Goal: Obtain resource: Download file/media

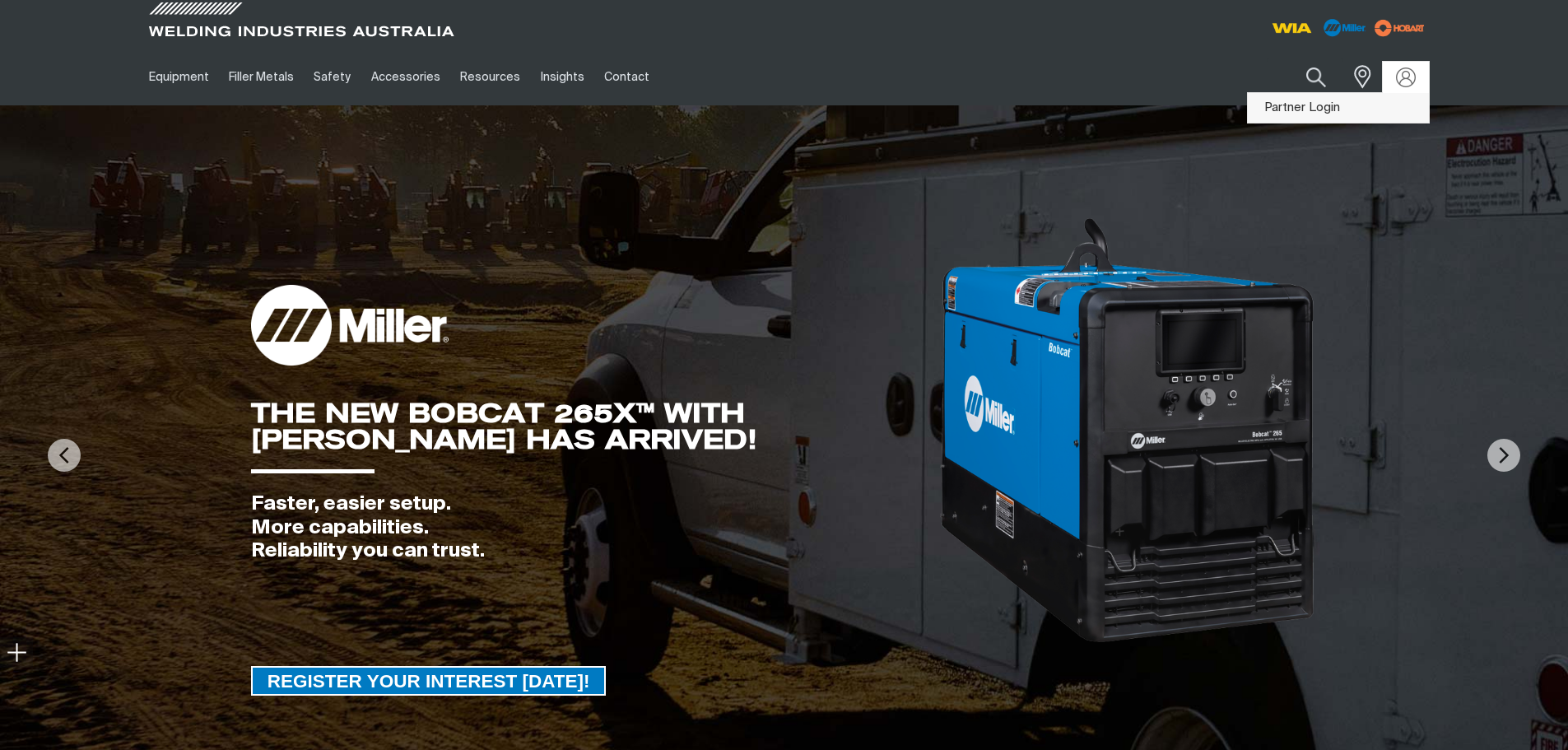
click at [973, 103] on link "Partner Login" at bounding box center [1337, 108] width 181 height 31
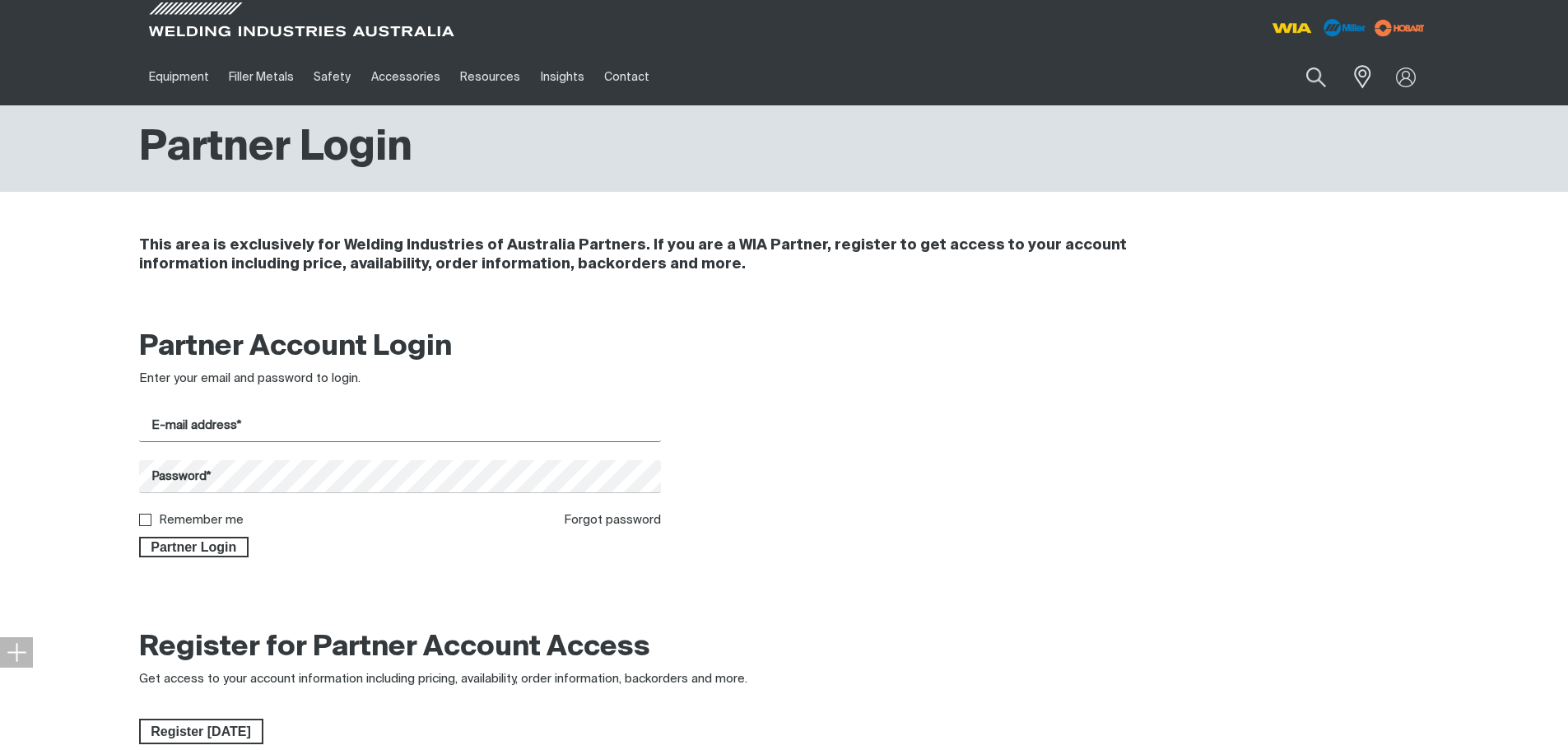
type input "[PERSON_NAME][EMAIL_ADDRESS][PERSON_NAME][DOMAIN_NAME]"
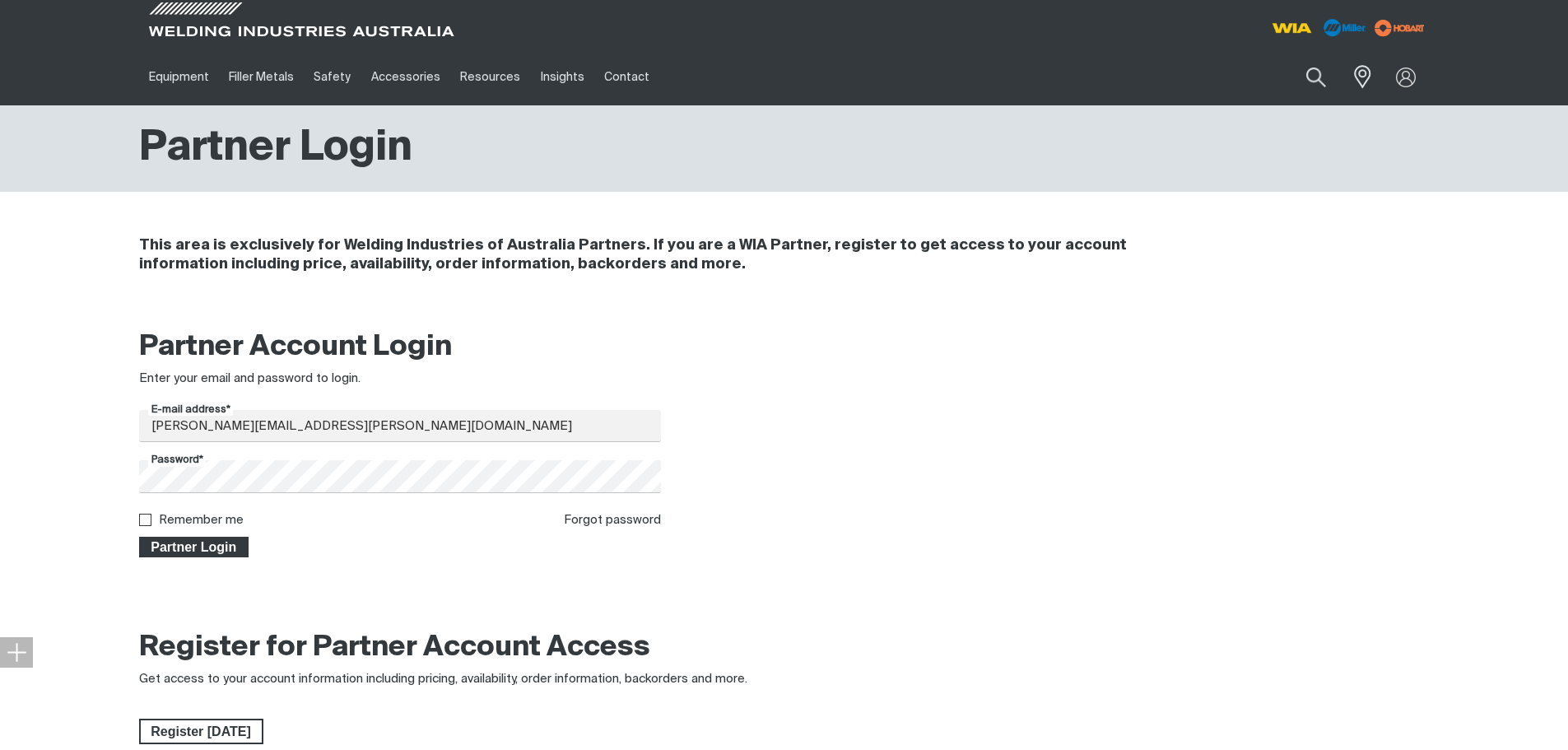
click at [171, 550] on span "Partner Login" at bounding box center [194, 548] width 107 height 22
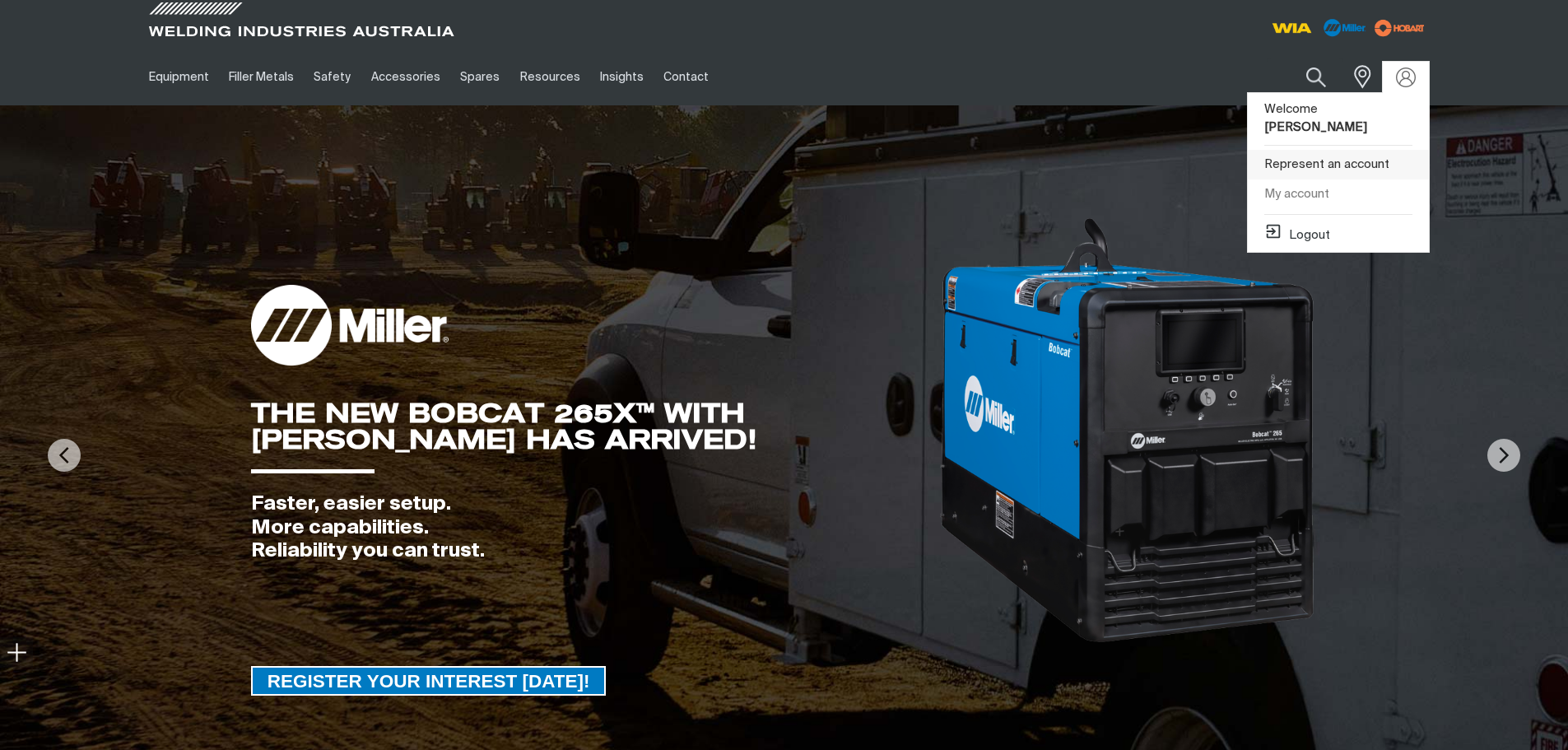
click at [973, 150] on link "Represent an account" at bounding box center [1337, 165] width 181 height 31
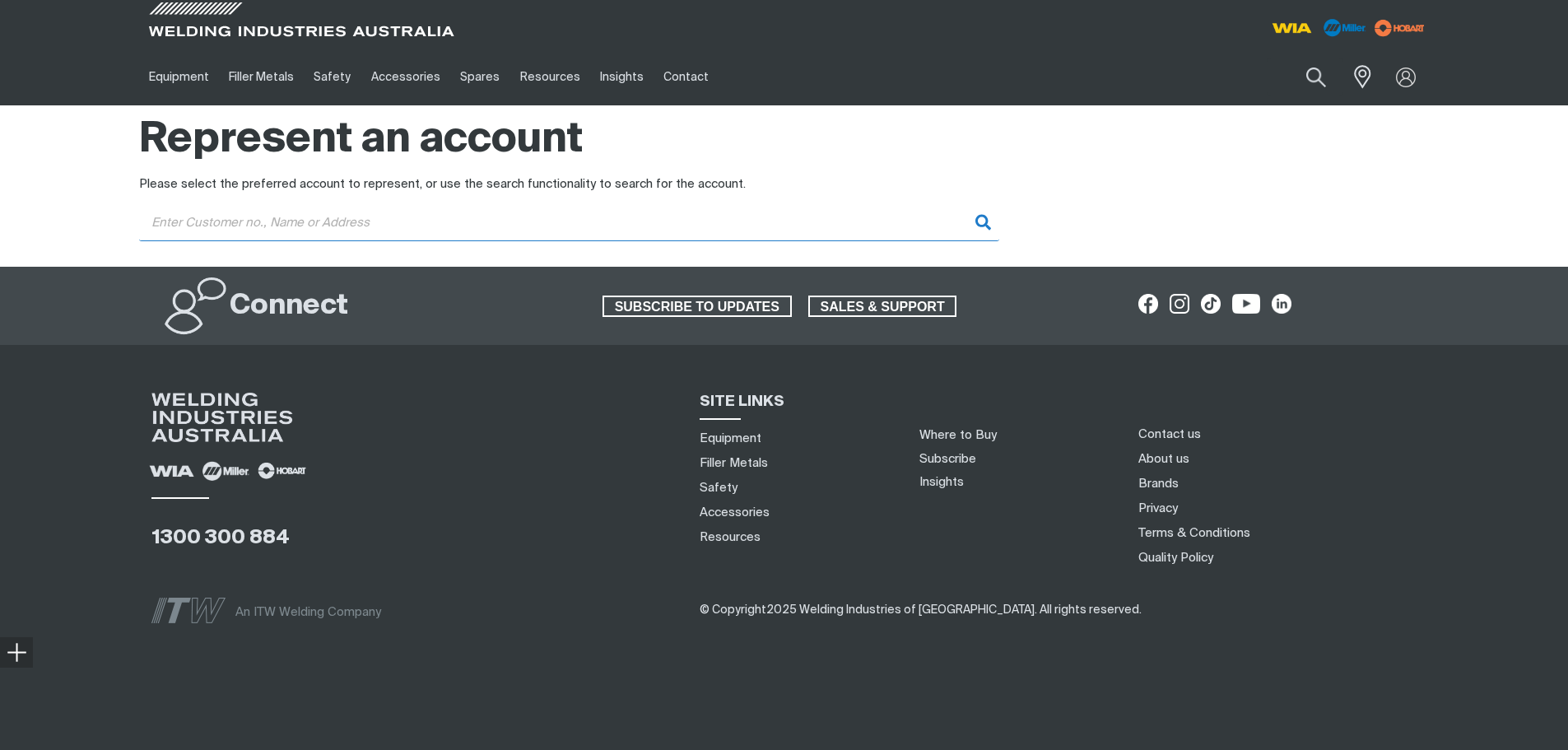
click at [374, 219] on input "Customer" at bounding box center [568, 222] width 860 height 37
type input "ultimate welder"
click at [388, 221] on input "ultimate welder" at bounding box center [568, 222] width 860 height 37
click at [388, 220] on input "ultimate welder" at bounding box center [568, 222] width 860 height 37
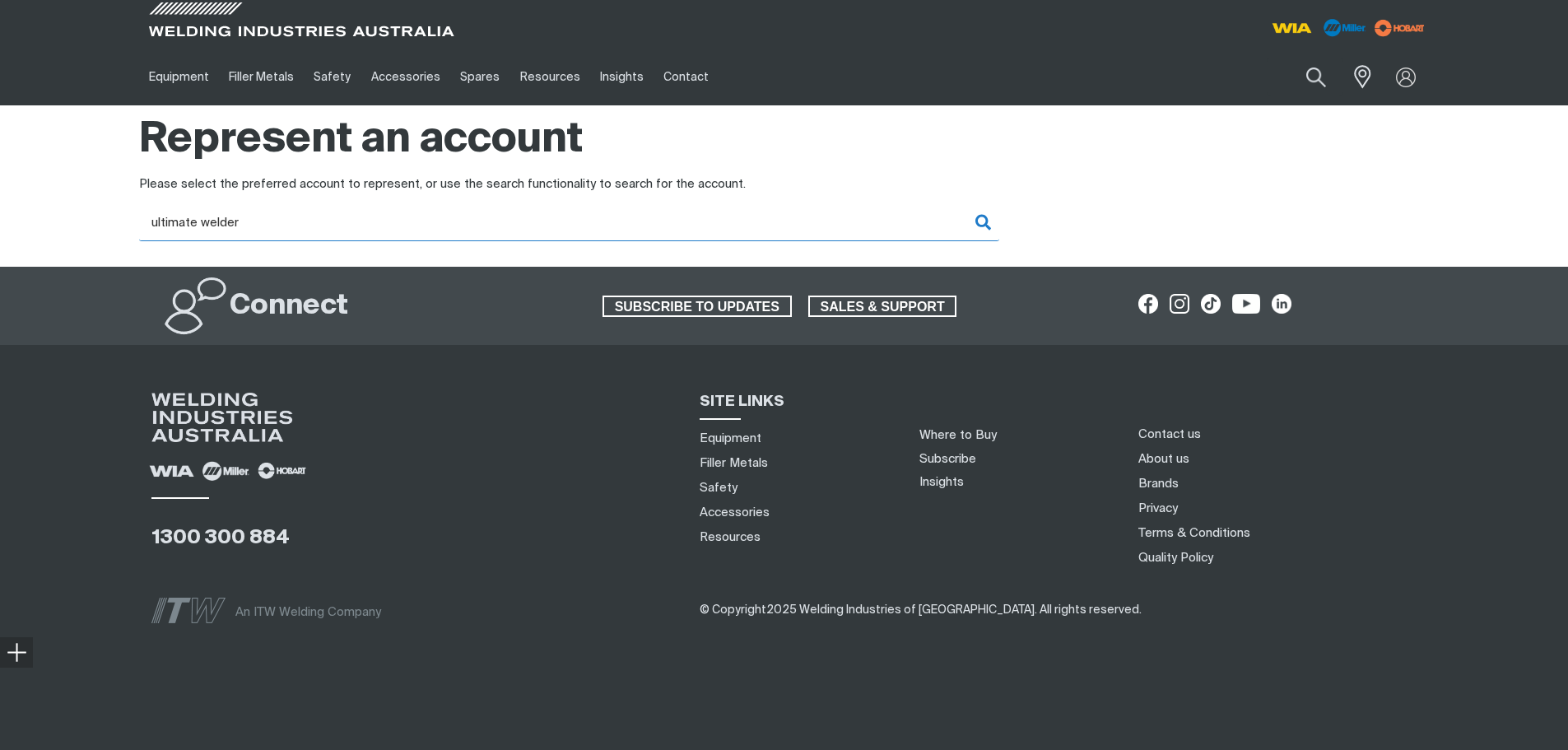
click at [388, 220] on input "ultimate welder" at bounding box center [568, 222] width 860 height 37
click at [870, 218] on input "ultimate welder" at bounding box center [568, 222] width 860 height 37
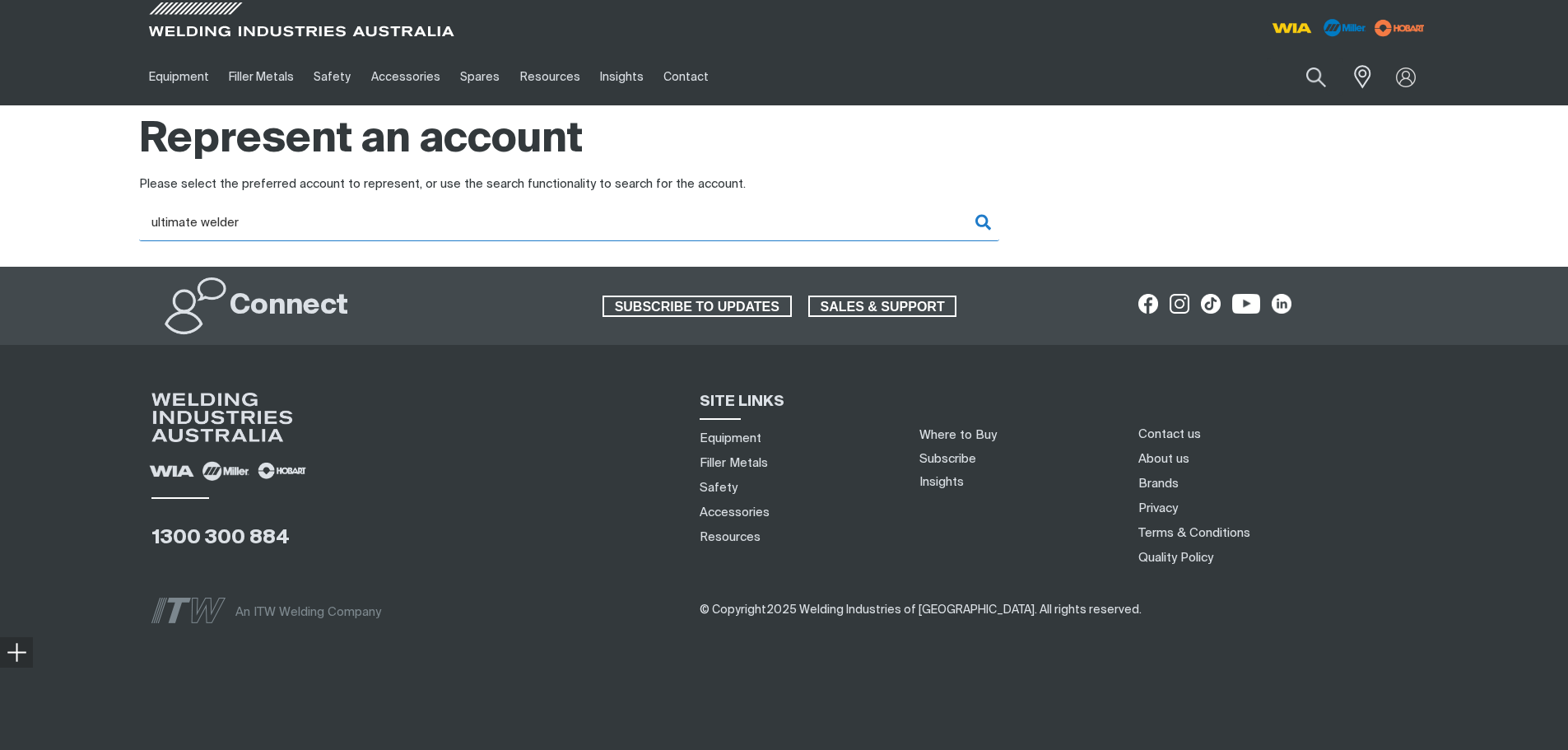
click at [646, 224] on input "ultimate welder" at bounding box center [568, 222] width 860 height 37
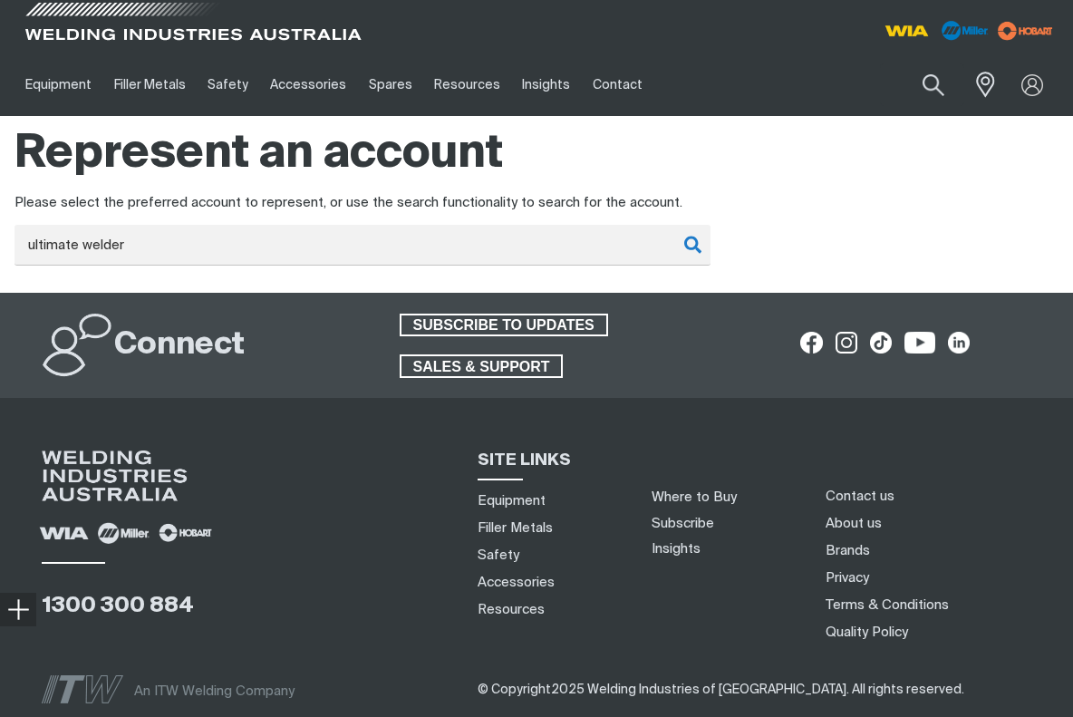
click at [112, 34] on span at bounding box center [193, 26] width 344 height 53
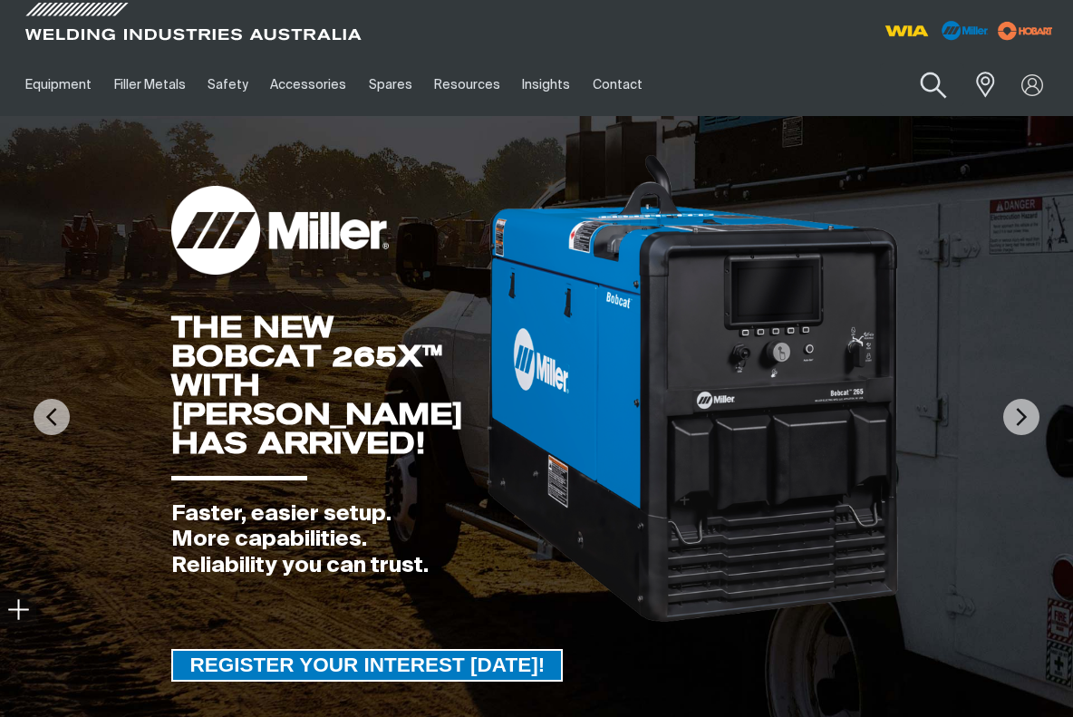
click at [930, 79] on button "Search products" at bounding box center [933, 86] width 73 height 52
click at [829, 82] on input "Search" at bounding box center [823, 84] width 279 height 41
type input "w64"
click at [903, 63] on button "Search products" at bounding box center [934, 84] width 62 height 43
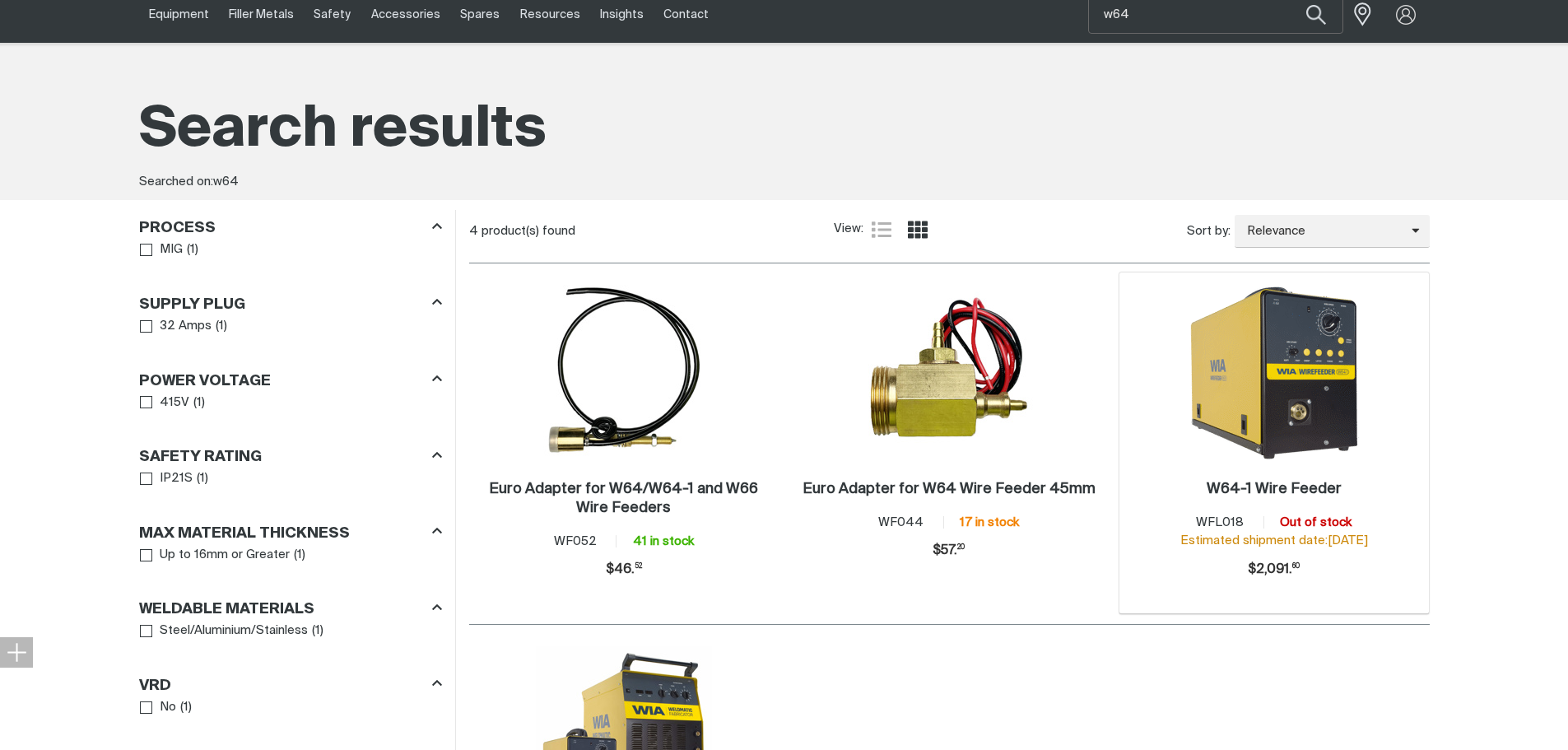
scroll to position [247, 0]
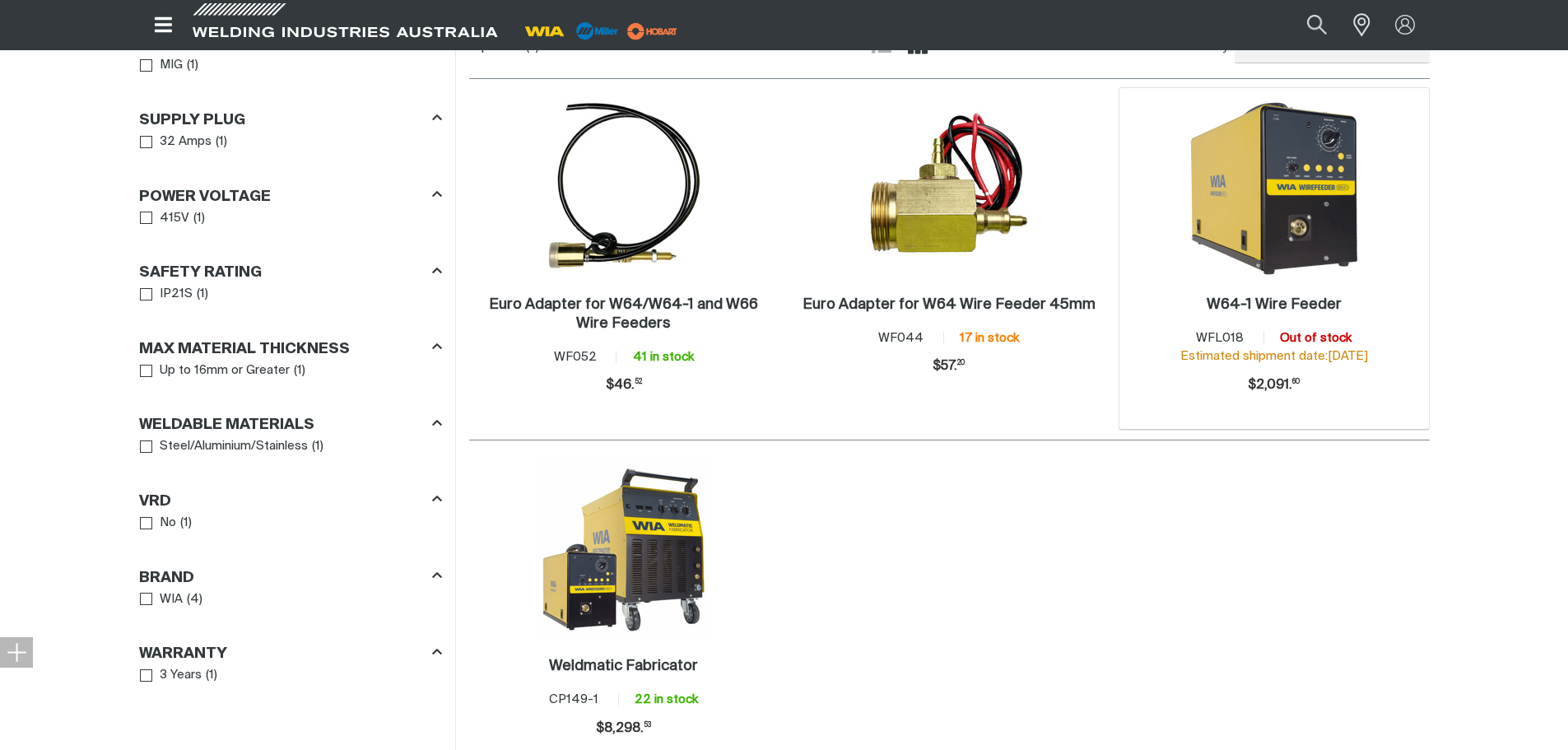
click at [973, 198] on img at bounding box center [1274, 189] width 176 height 176
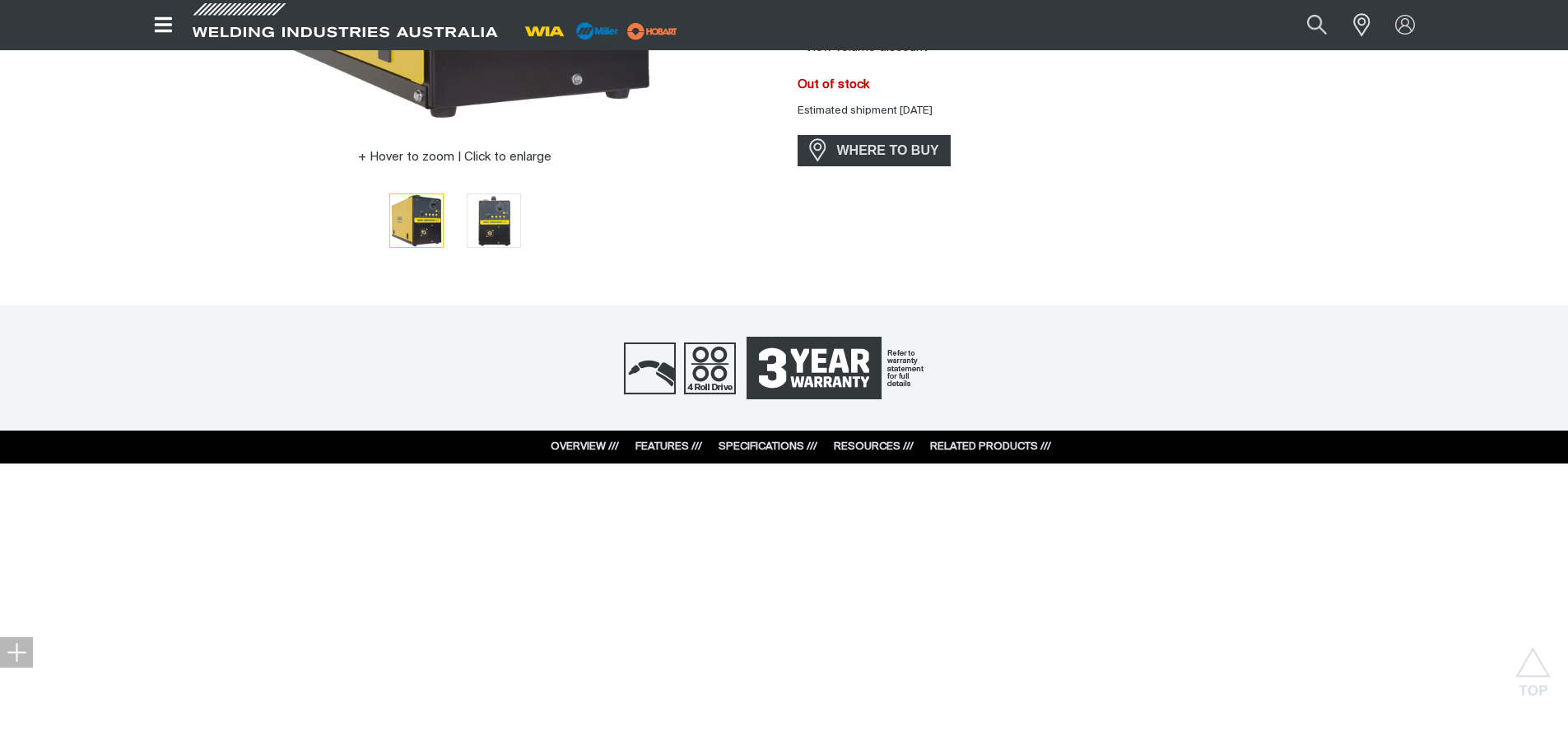
scroll to position [577, 0]
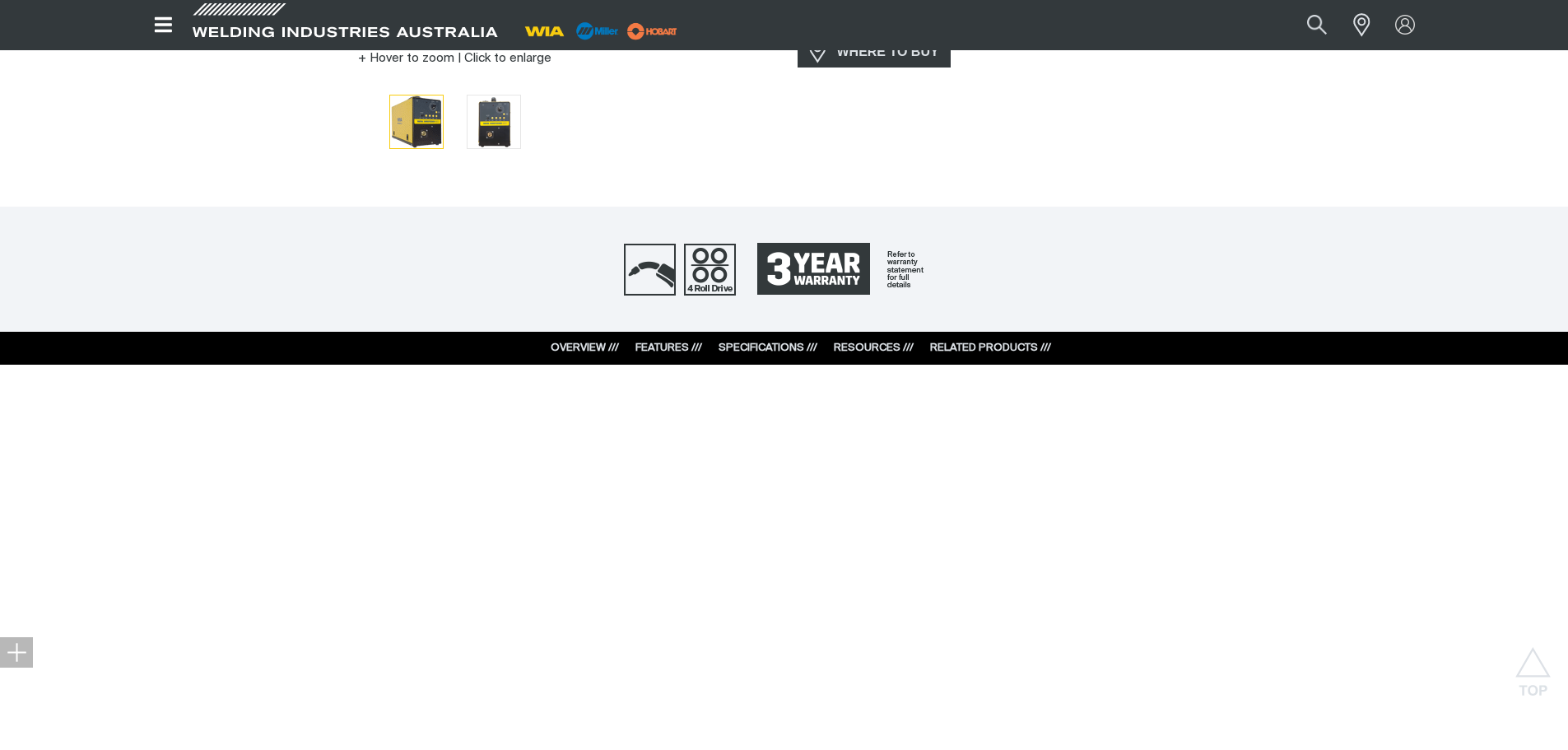
click at [746, 345] on link "SPECIFICATIONS ///" at bounding box center [767, 348] width 99 height 11
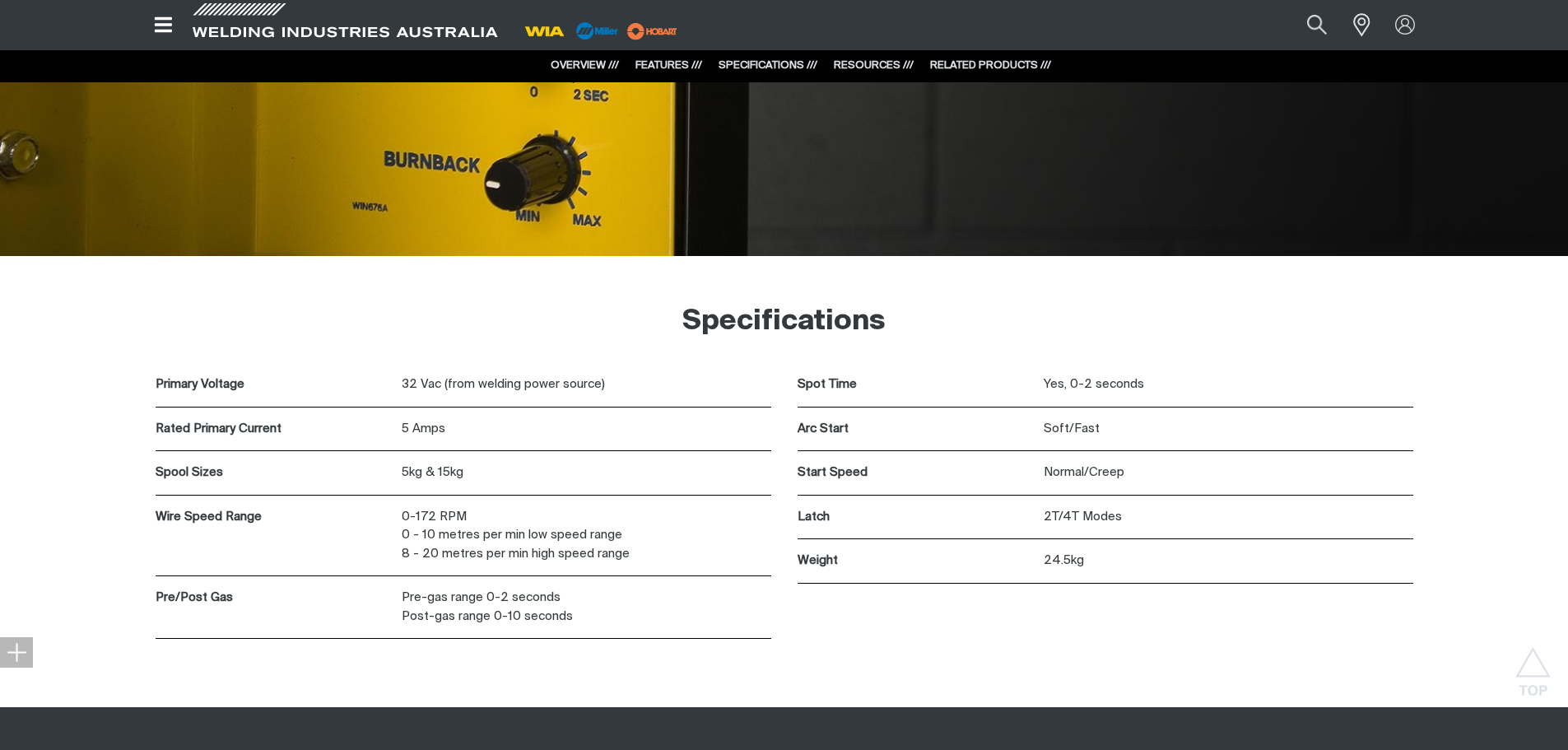
scroll to position [3805, 0]
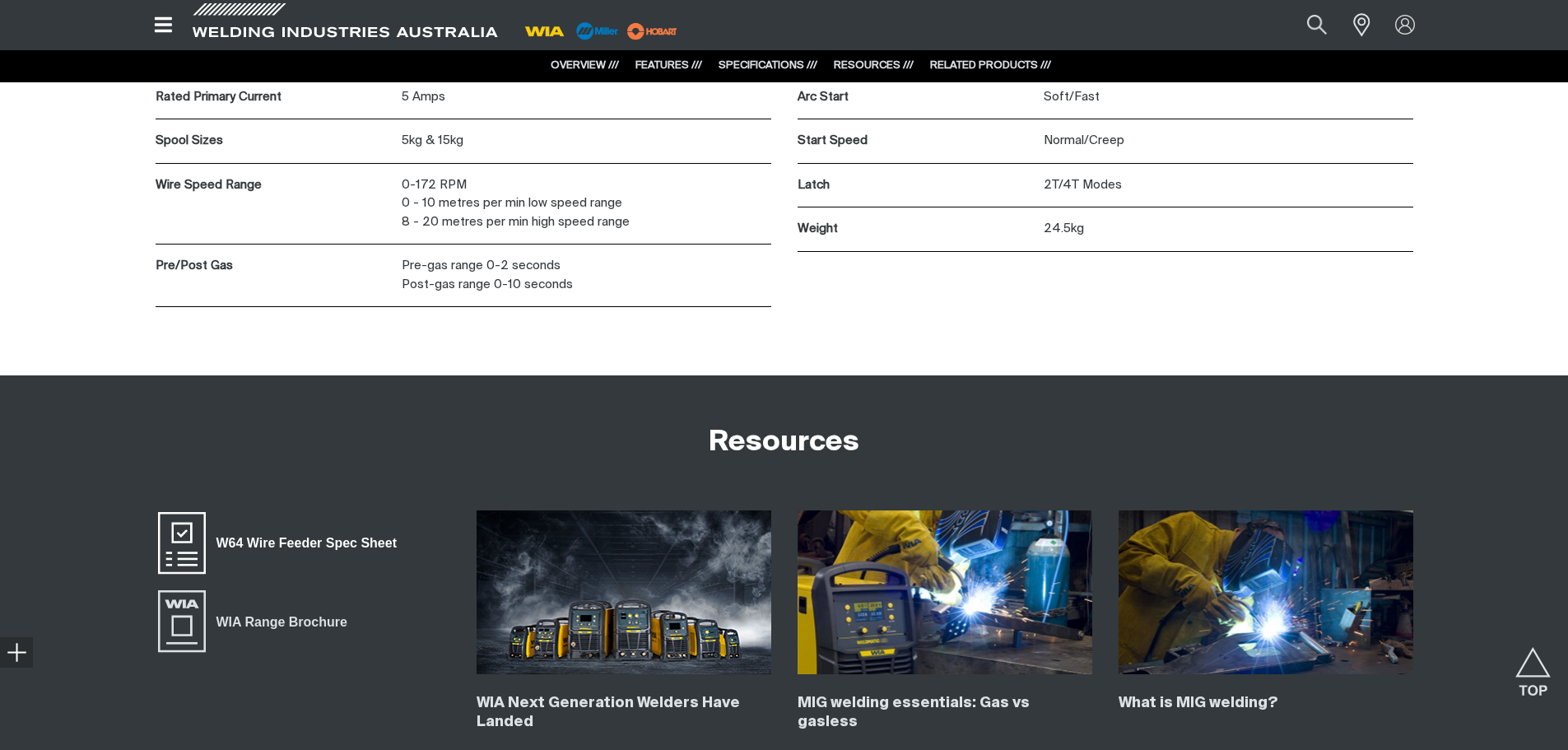
click at [287, 545] on span "W64 Wire Feeder Spec Sheet" at bounding box center [307, 544] width 202 height 22
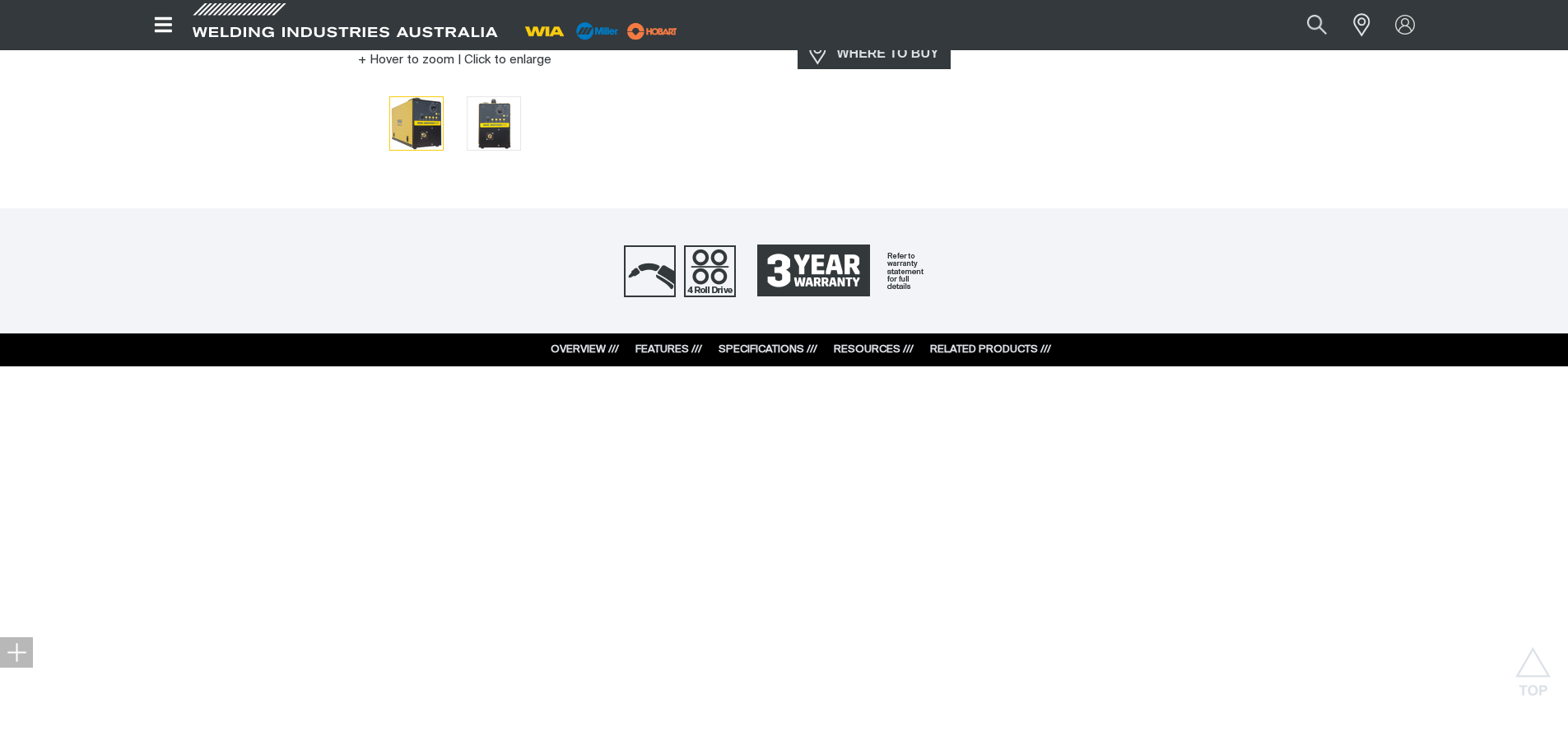
scroll to position [577, 0]
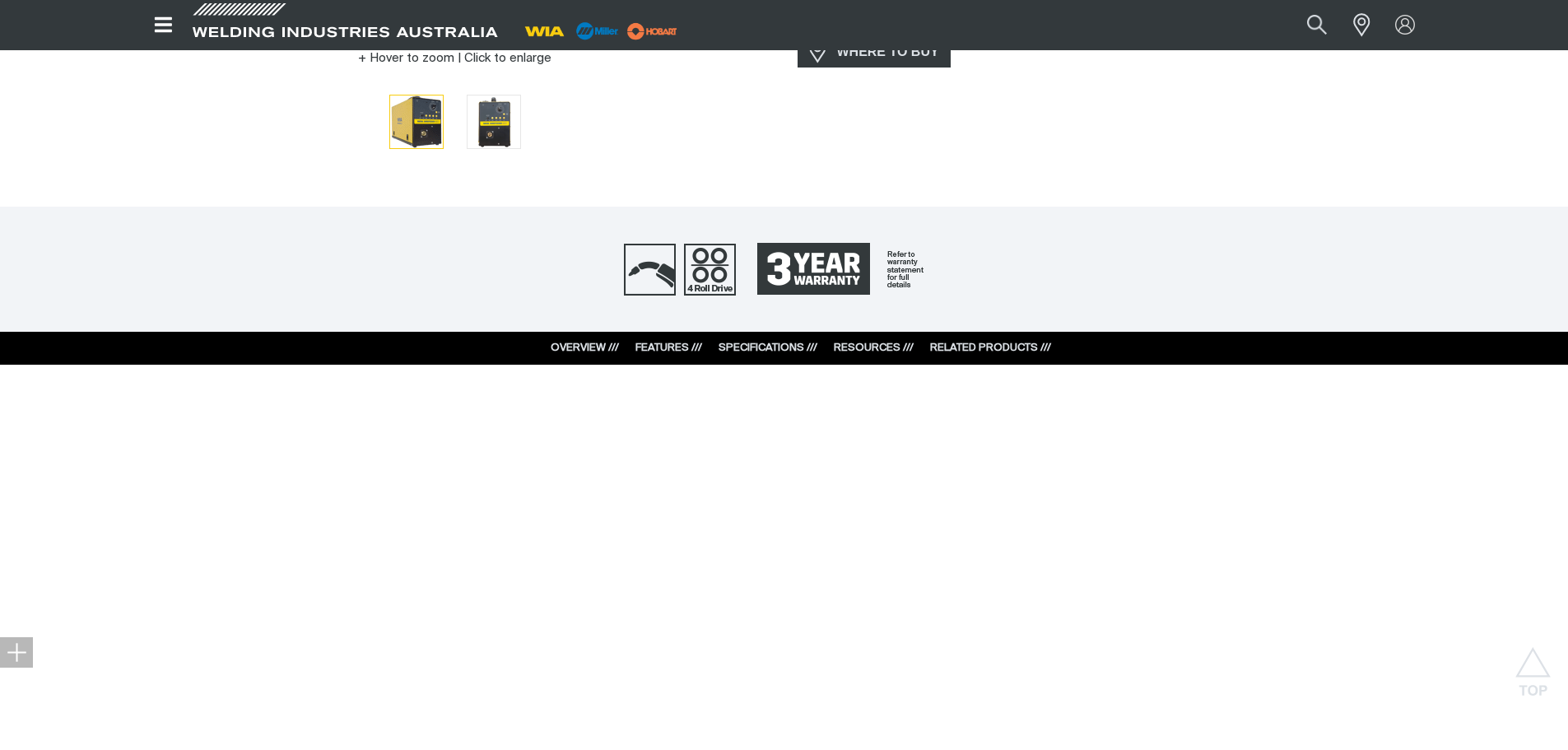
click at [875, 341] on div "RESOURCES ///" at bounding box center [873, 348] width 80 height 16
click at [859, 346] on link "RESOURCES ///" at bounding box center [873, 348] width 80 height 11
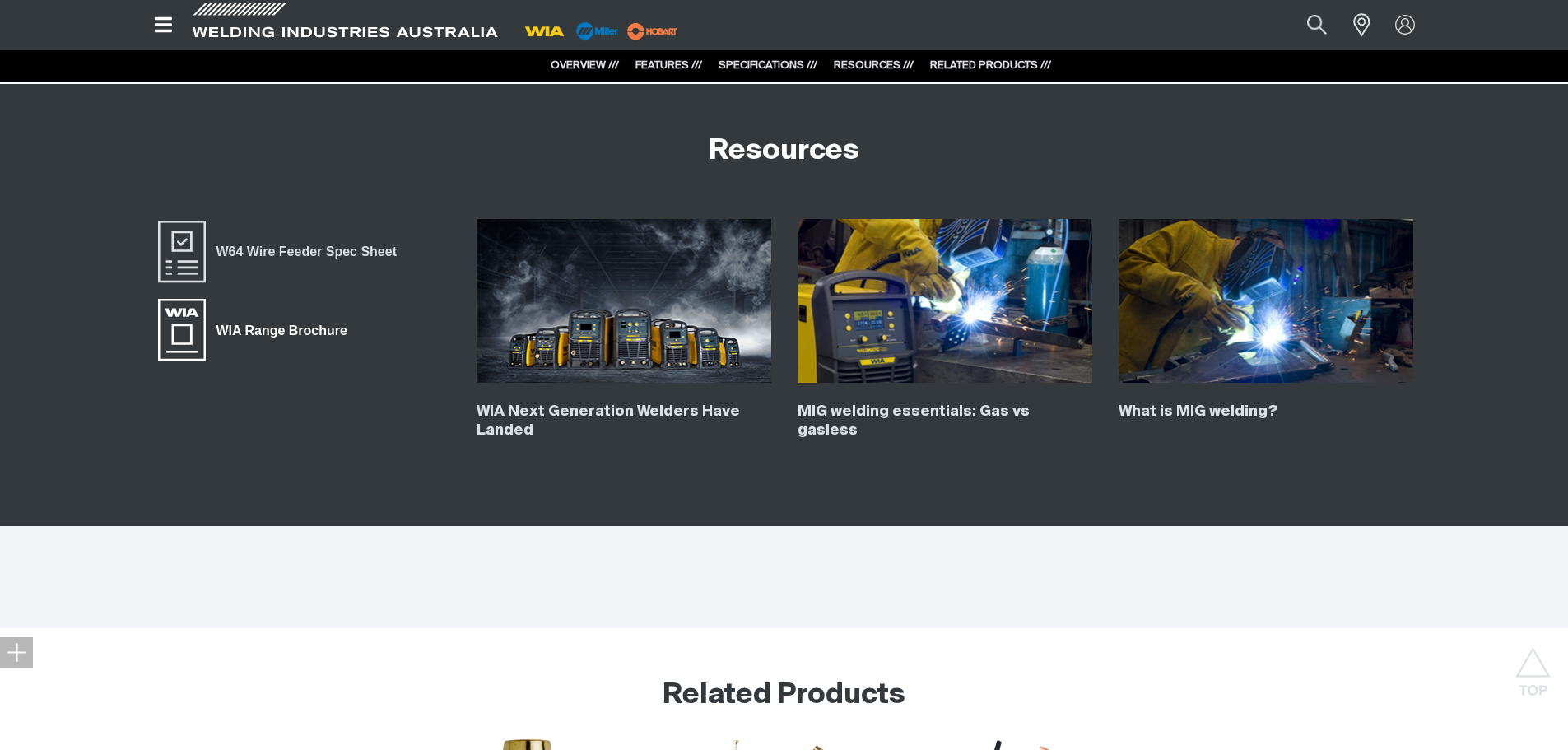
scroll to position [4067, 0]
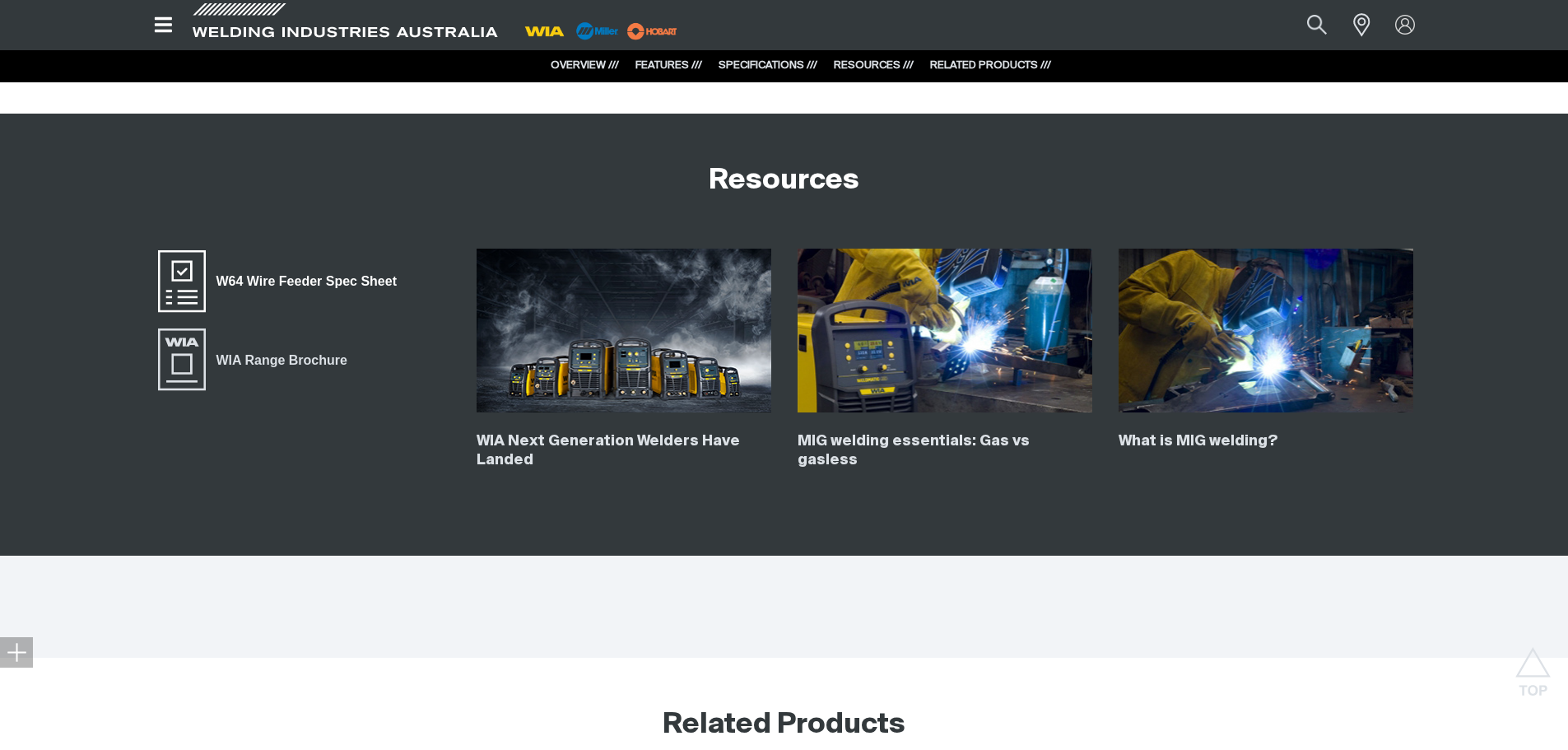
click at [304, 280] on span "W64 Wire Feeder Spec Sheet" at bounding box center [307, 281] width 202 height 22
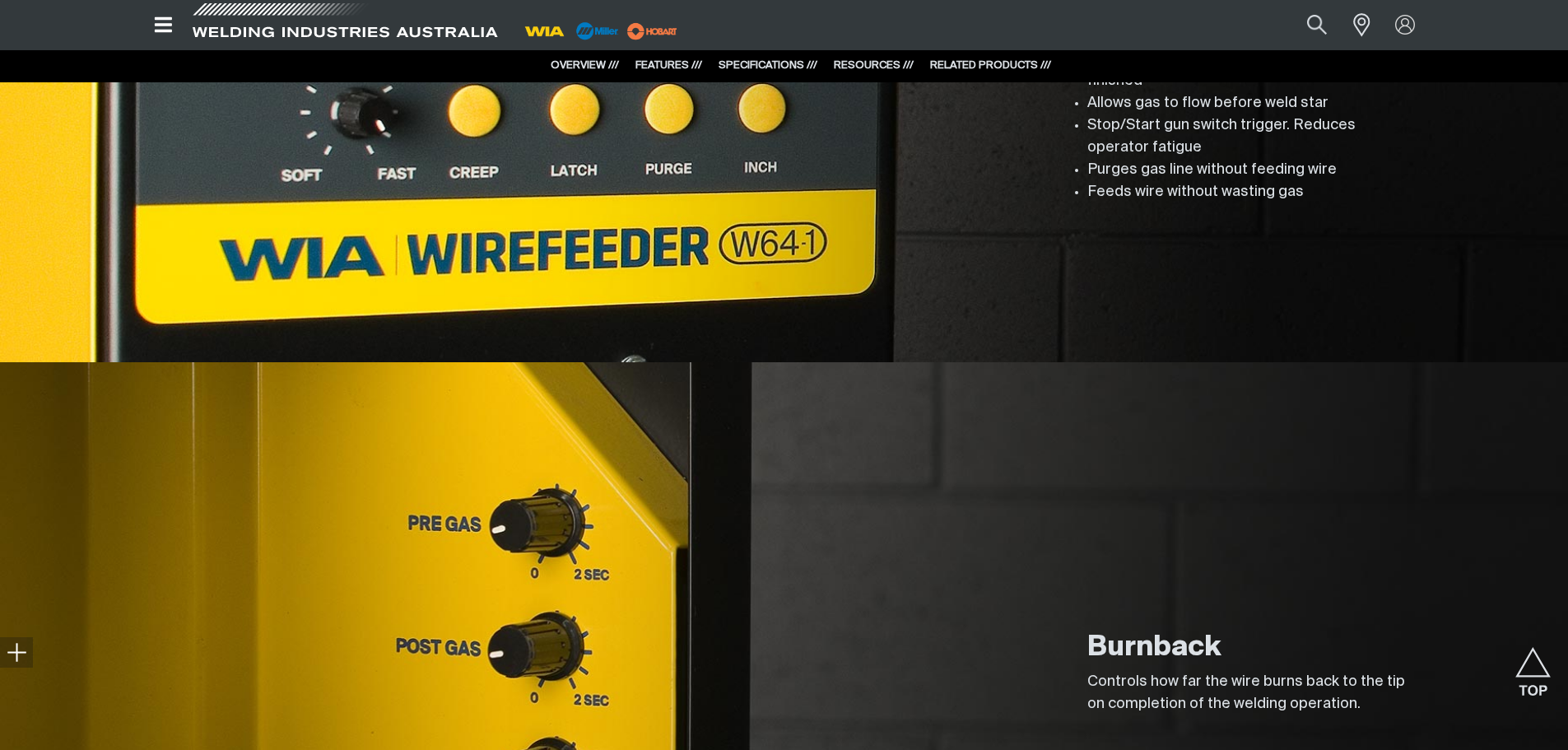
scroll to position [2503, 0]
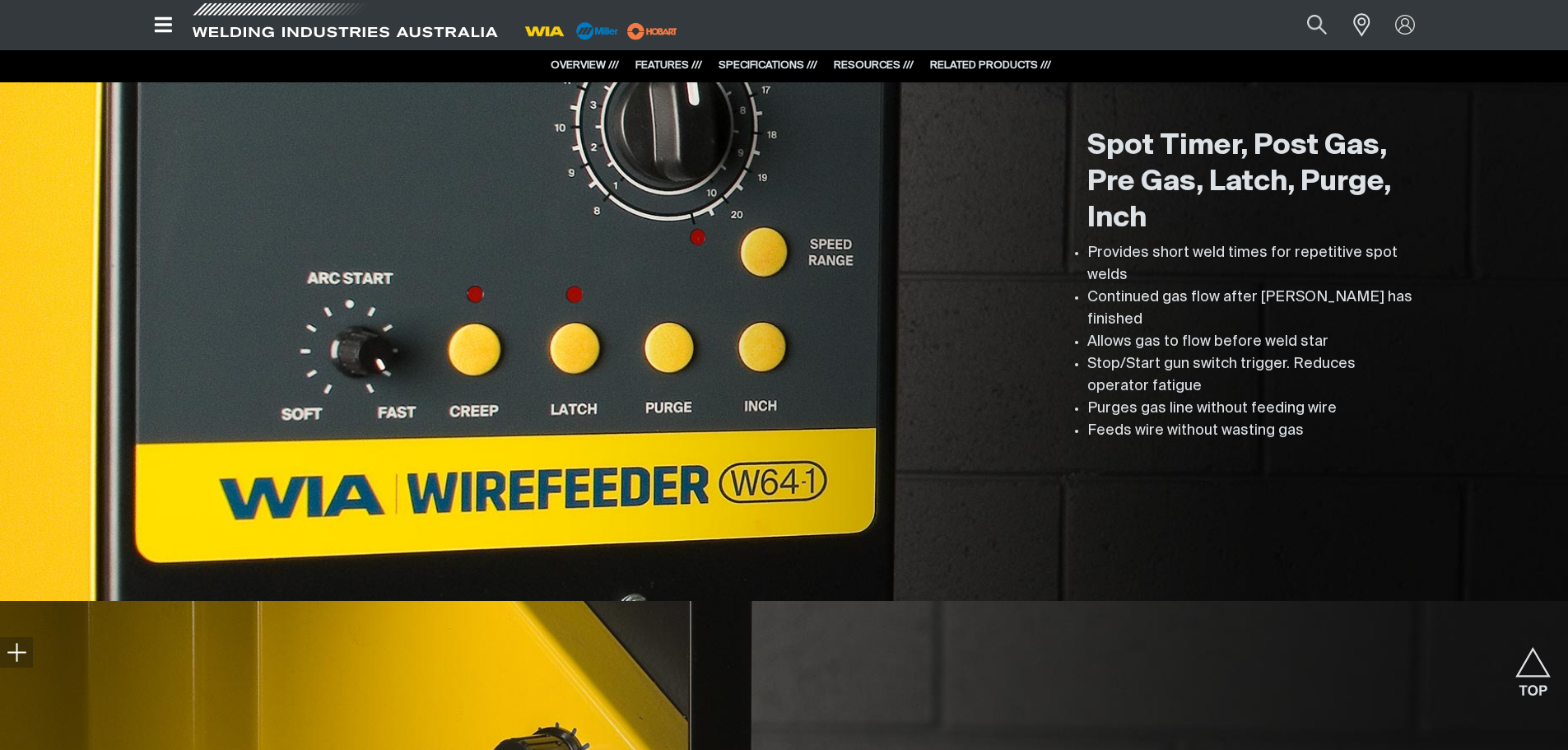
click at [301, 22] on span at bounding box center [345, 25] width 312 height 48
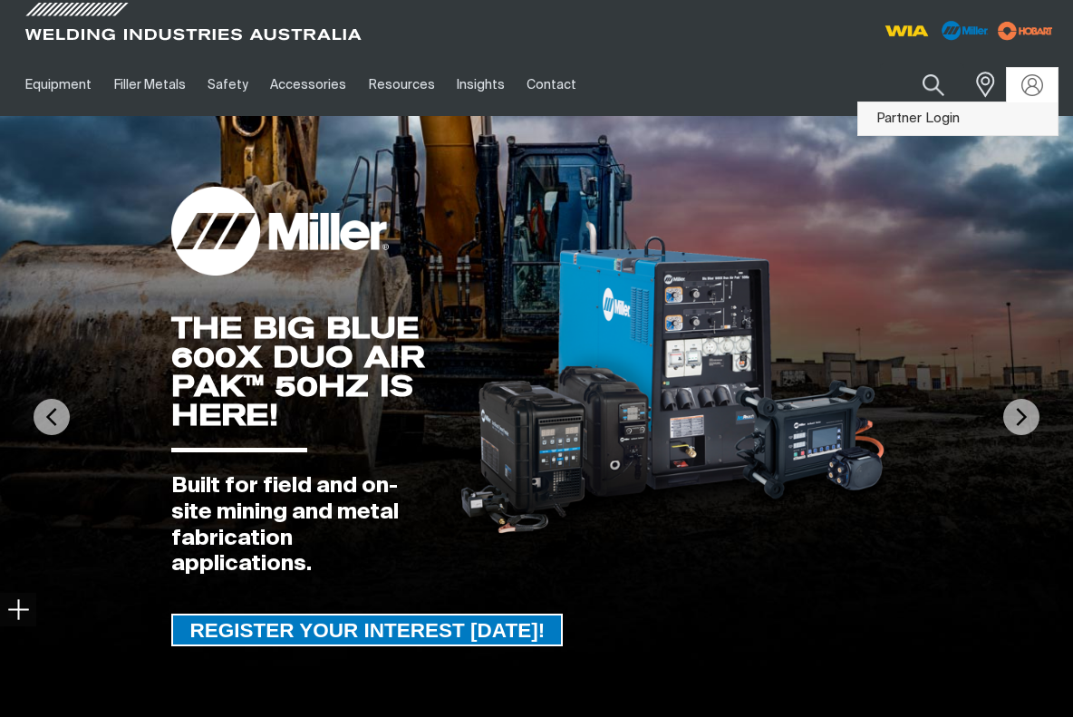
click at [907, 122] on link "Partner Login" at bounding box center [958, 119] width 199 height 34
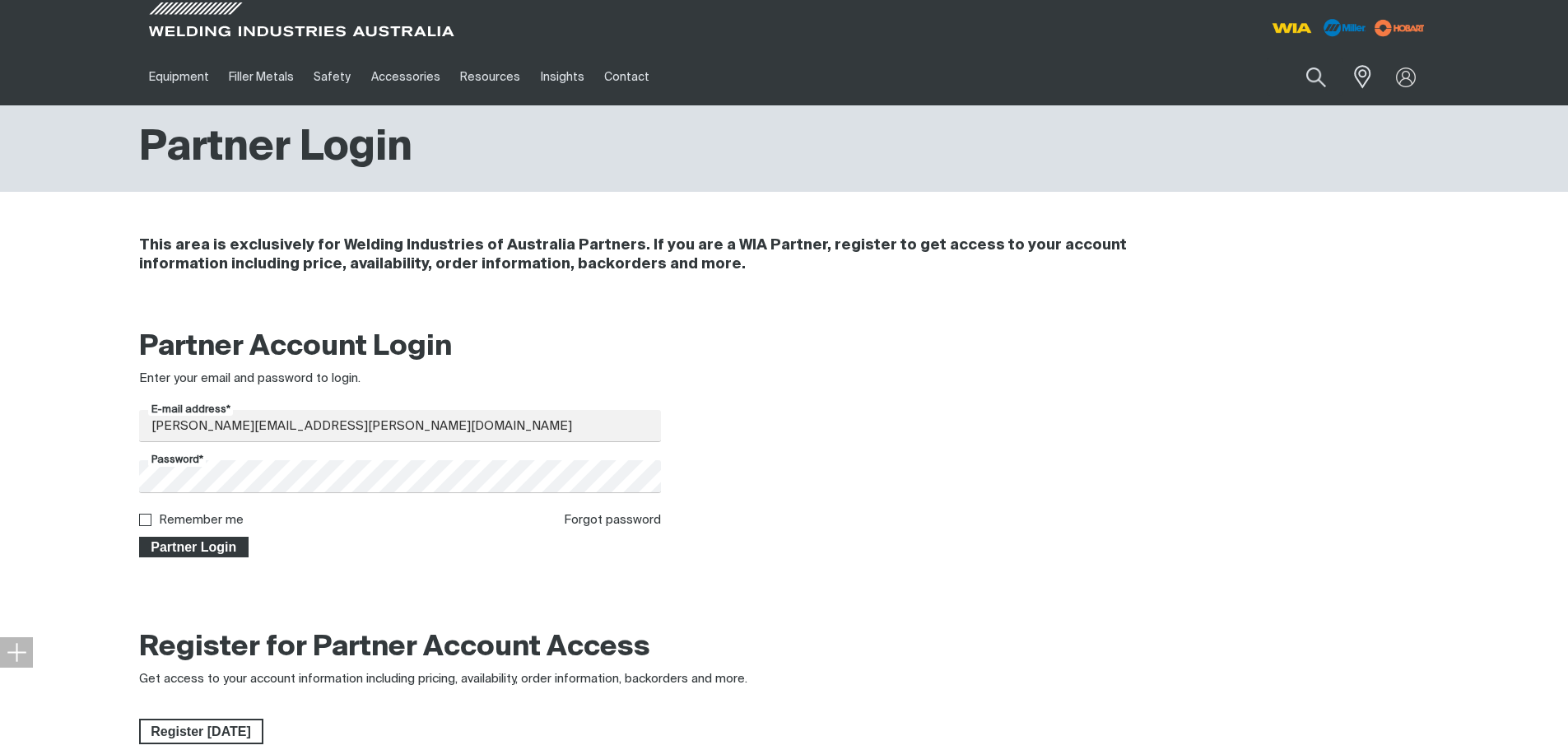
click at [178, 550] on span "Partner Login" at bounding box center [194, 548] width 107 height 22
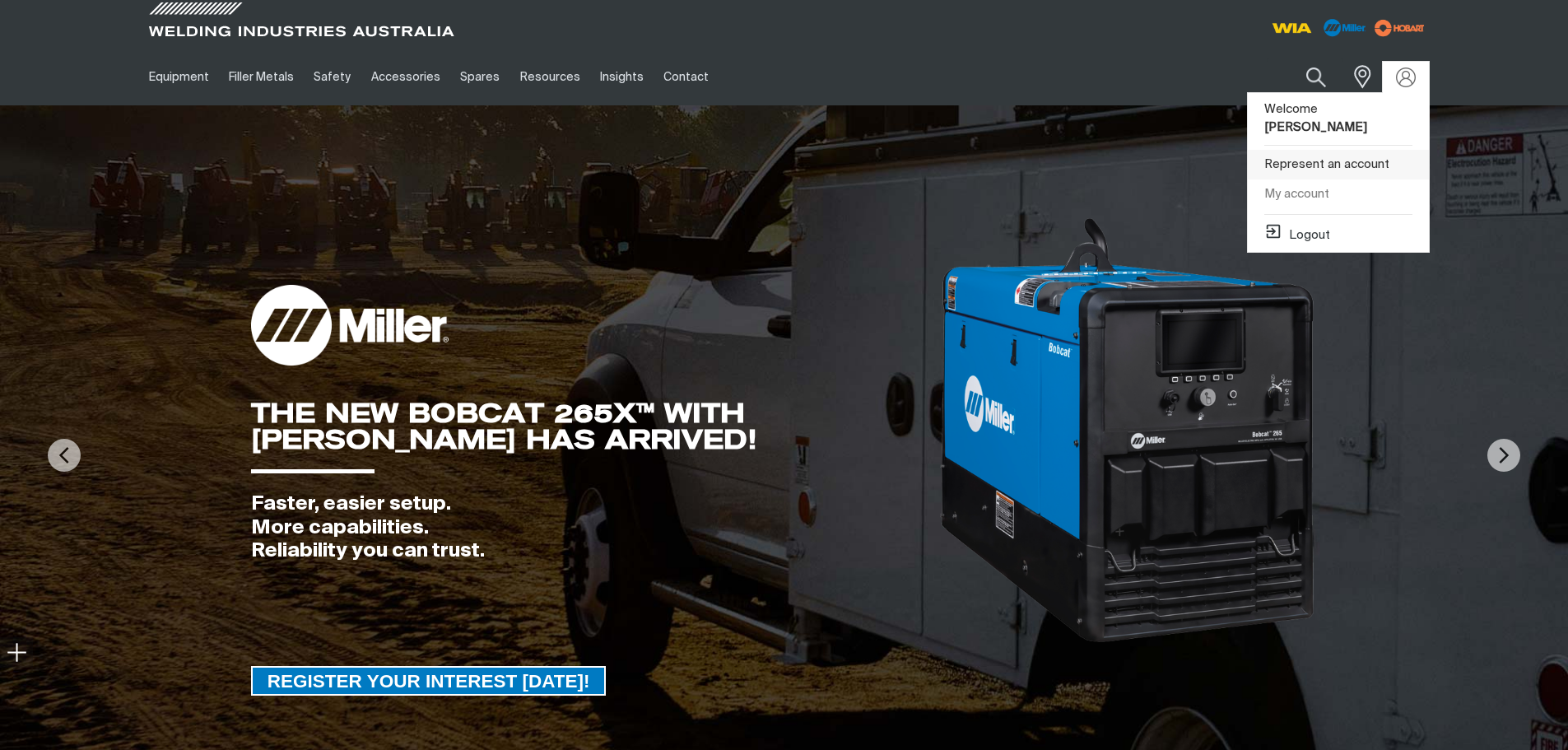
click at [973, 150] on link "Represent an account" at bounding box center [1337, 165] width 181 height 31
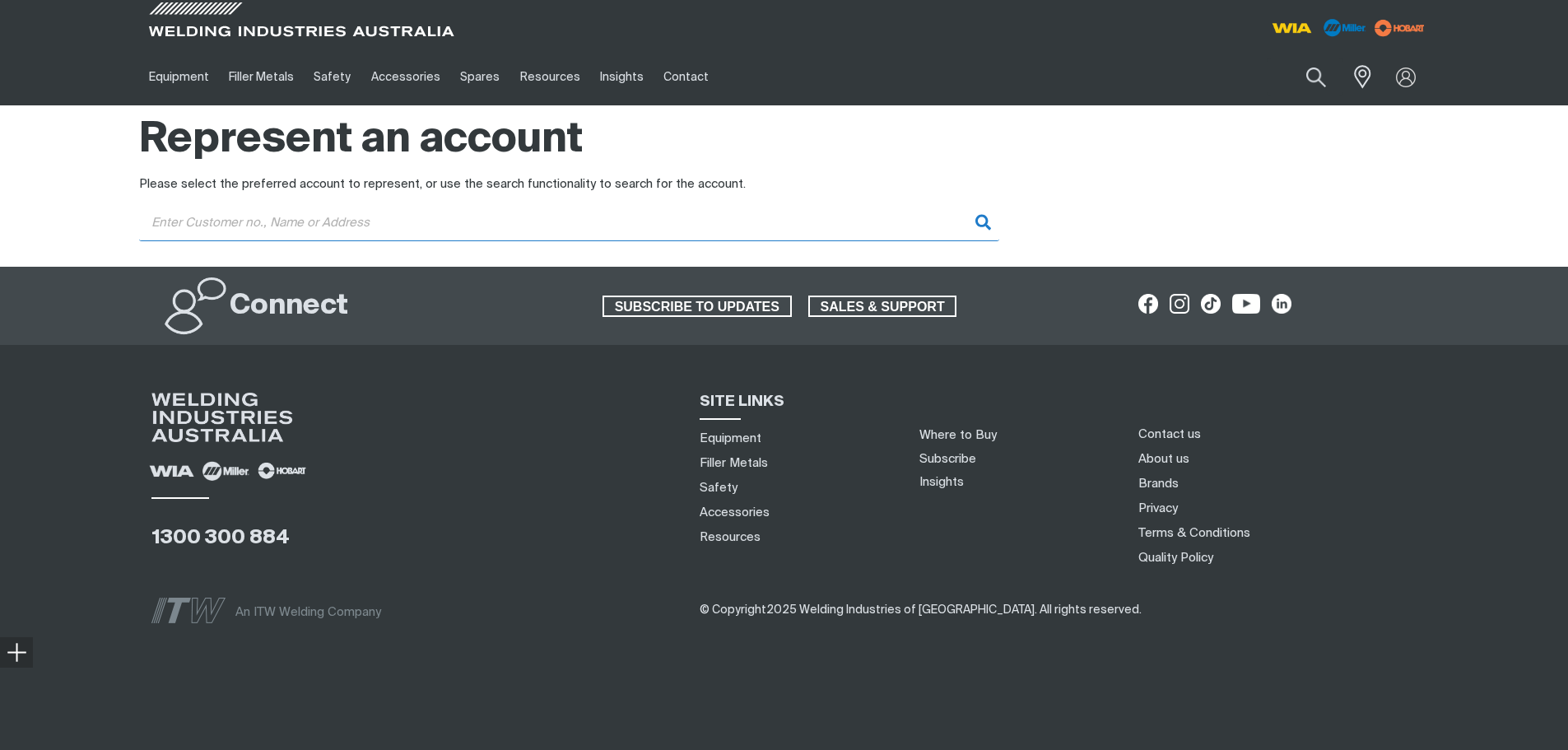
click at [507, 221] on input "Customer" at bounding box center [568, 222] width 860 height 37
type input "ulimate welder"
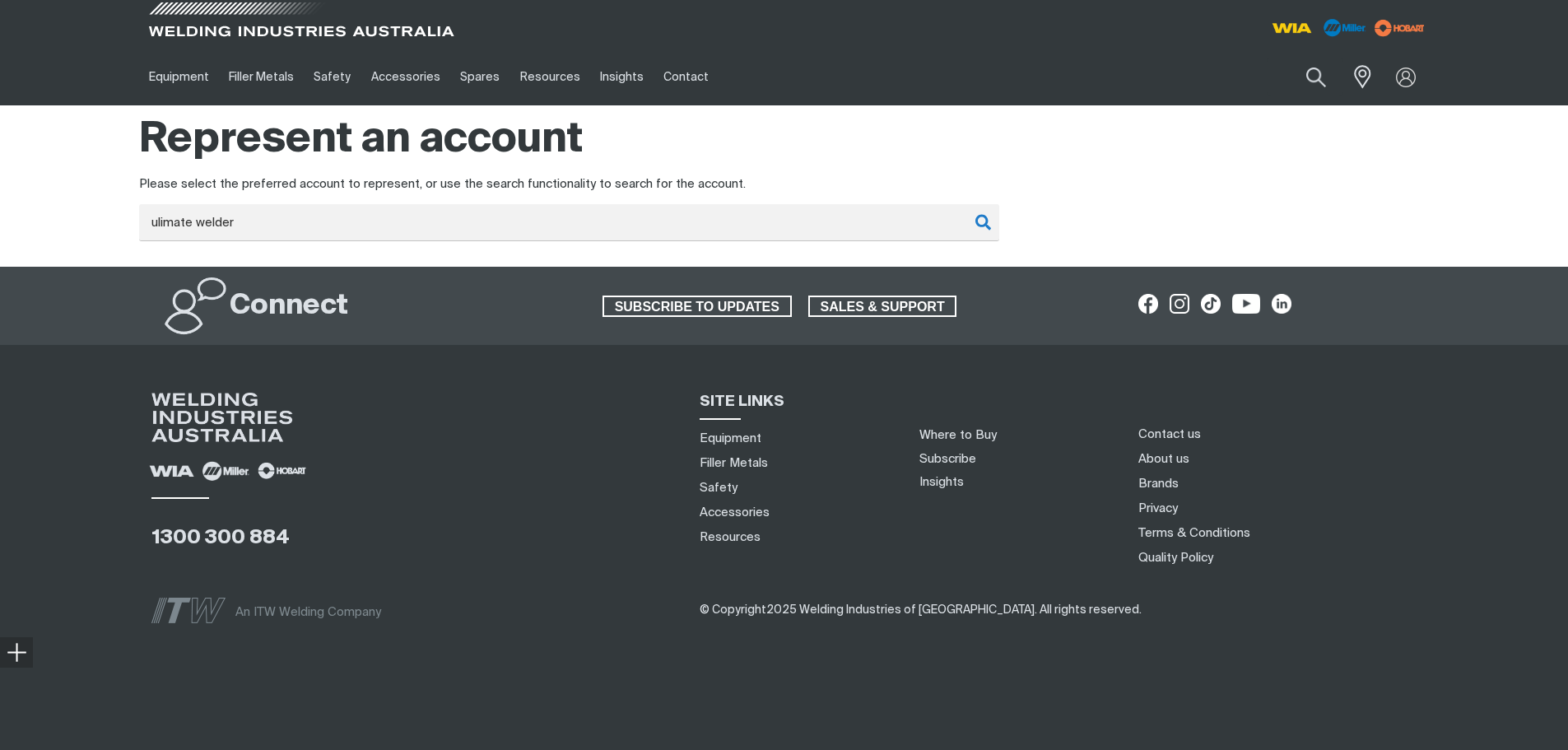
click at [298, 22] on span at bounding box center [301, 24] width 312 height 48
